Goal: Transaction & Acquisition: Purchase product/service

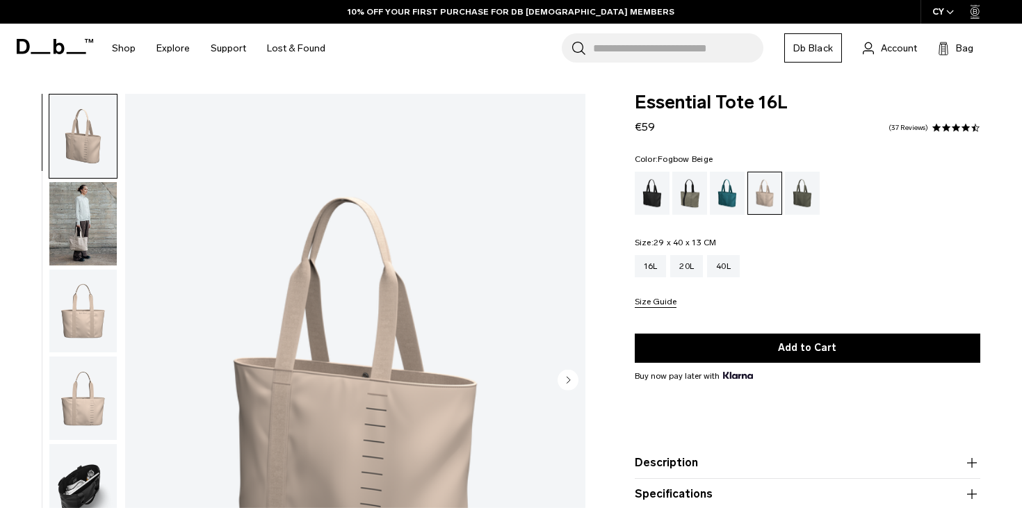
click at [572, 383] on circle "Next slide" at bounding box center [568, 379] width 21 height 21
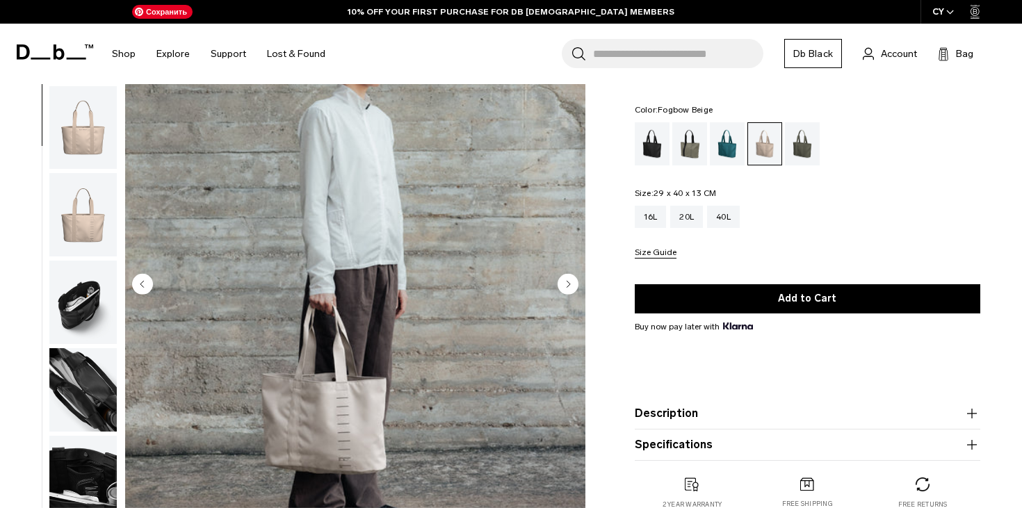
scroll to position [129, 0]
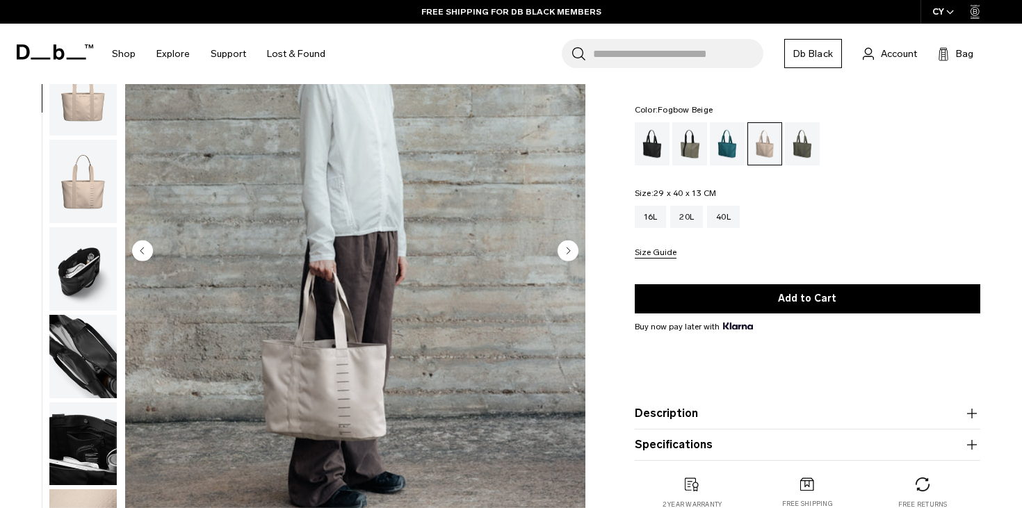
click at [568, 254] on circle "Next slide" at bounding box center [568, 250] width 21 height 21
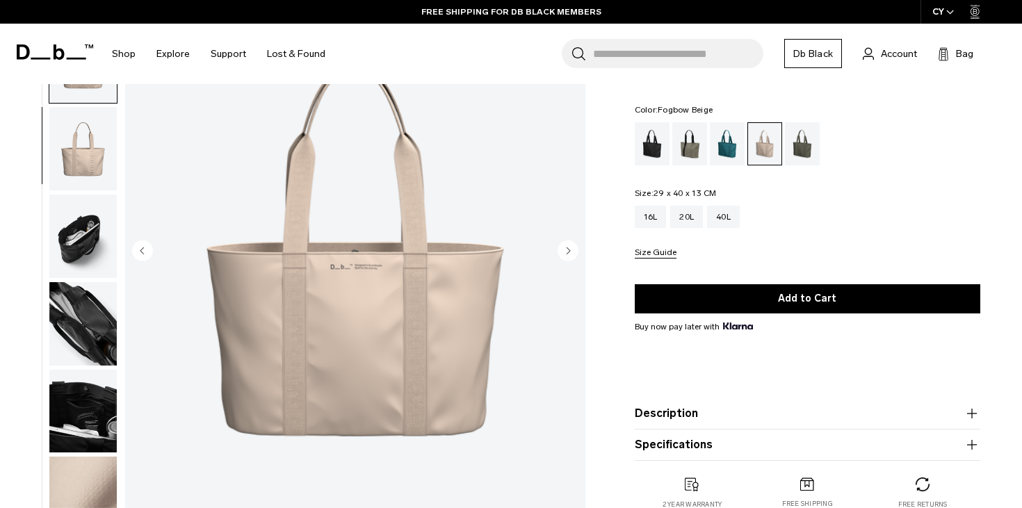
scroll to position [122, 0]
click at [568, 254] on circle "Next slide" at bounding box center [568, 250] width 21 height 21
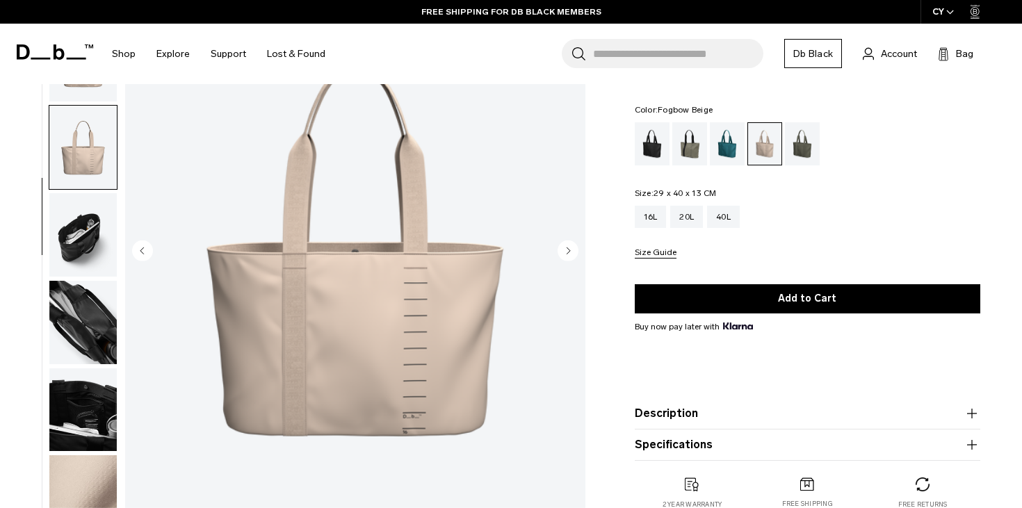
click at [568, 254] on circle "Next slide" at bounding box center [568, 250] width 21 height 21
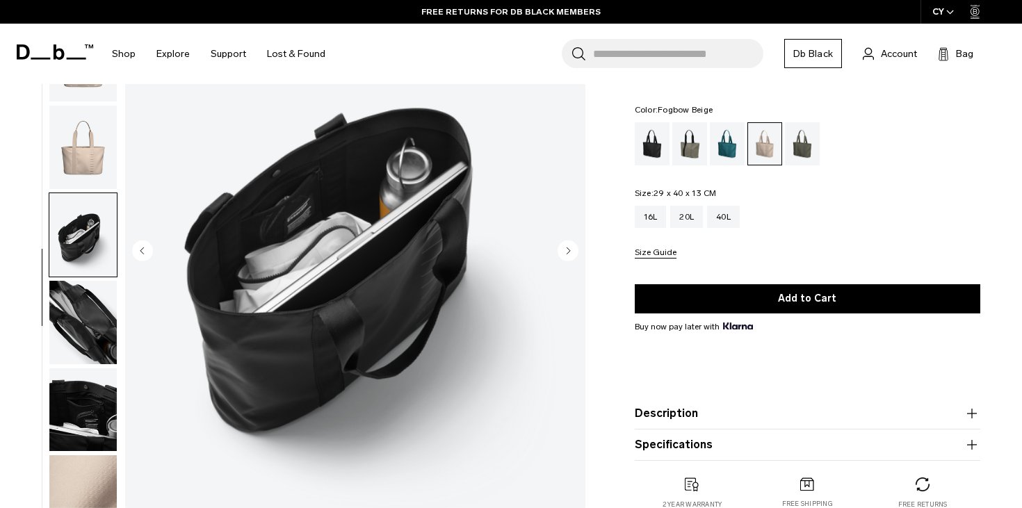
click at [568, 254] on circle "Next slide" at bounding box center [568, 250] width 21 height 21
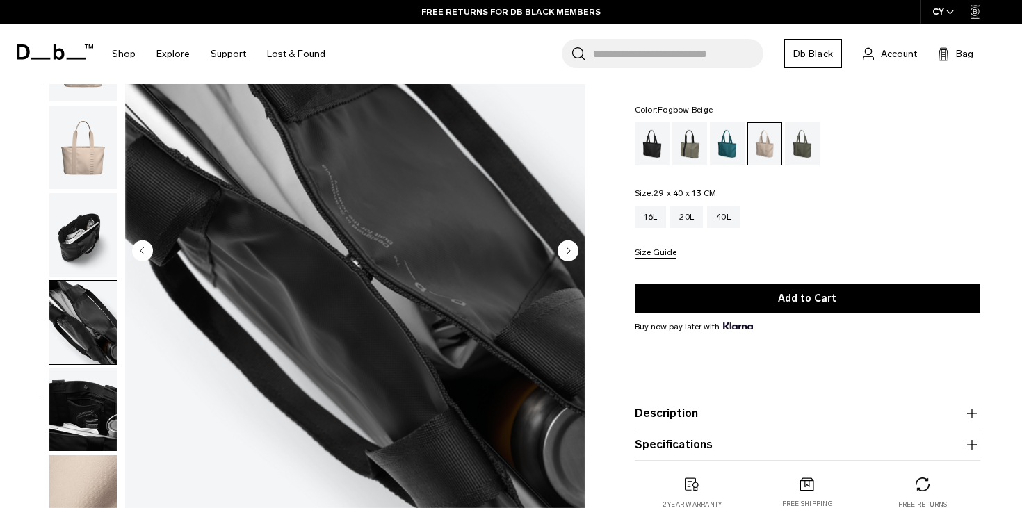
click at [568, 254] on circle "Next slide" at bounding box center [568, 250] width 21 height 21
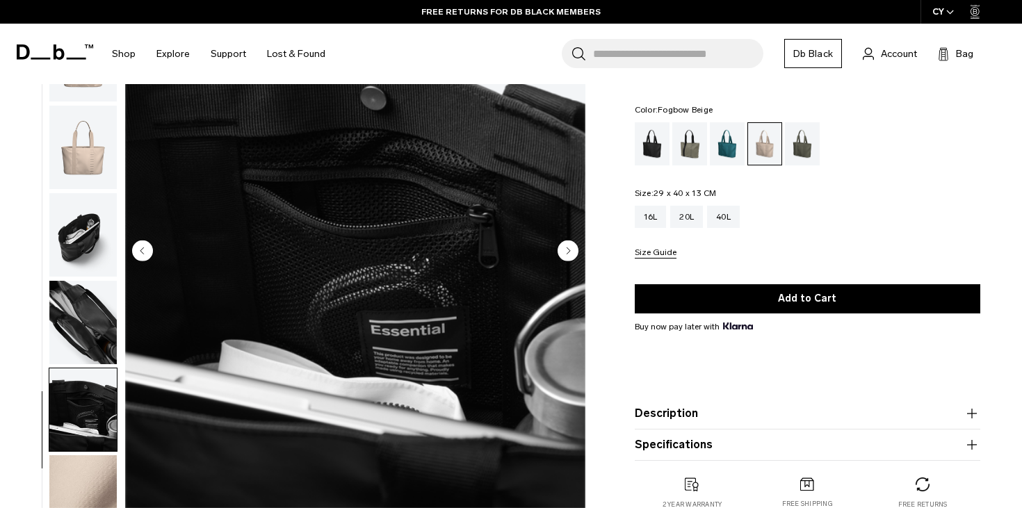
click at [568, 254] on circle "Next slide" at bounding box center [568, 250] width 21 height 21
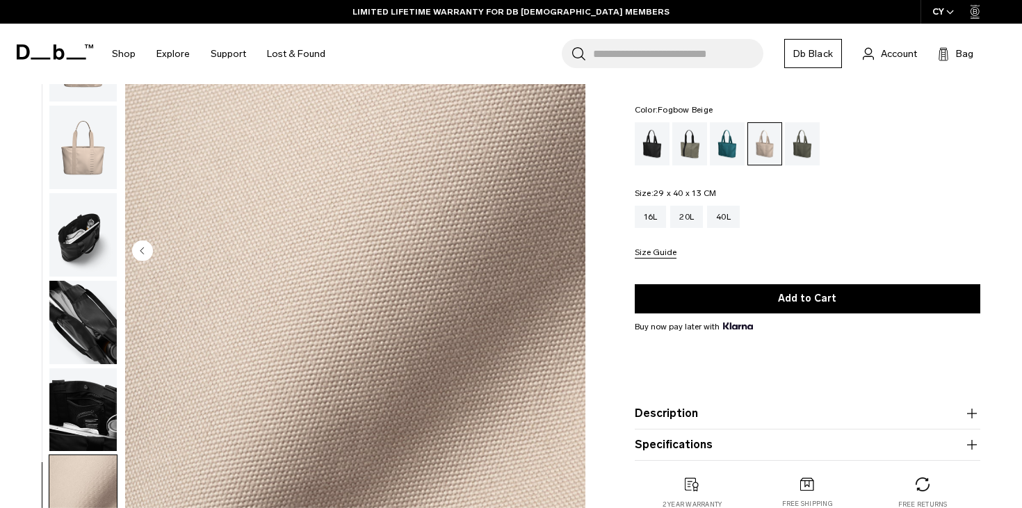
click at [568, 254] on img "8 / 8" at bounding box center [355, 252] width 460 height 575
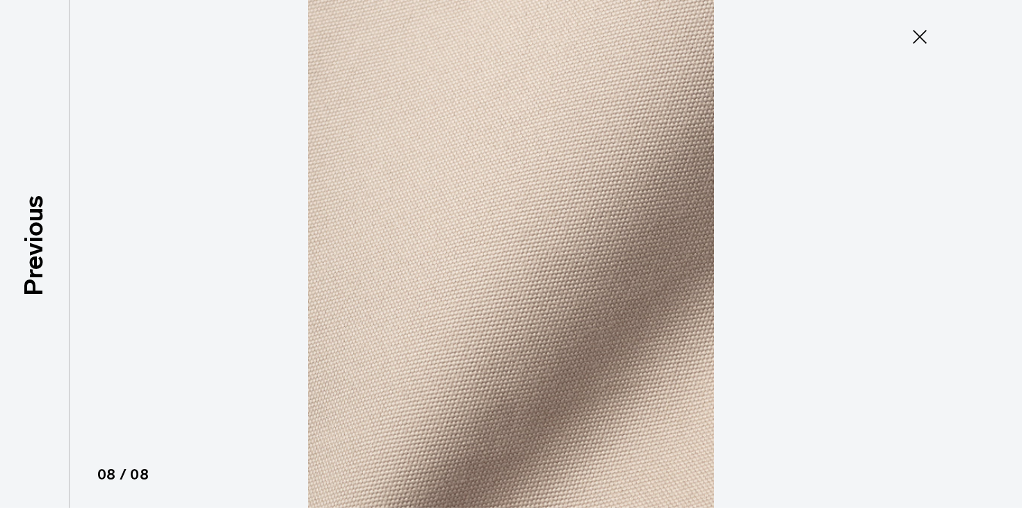
click at [924, 32] on icon at bounding box center [920, 37] width 14 height 14
